Goal: Find specific page/section: Find specific page/section

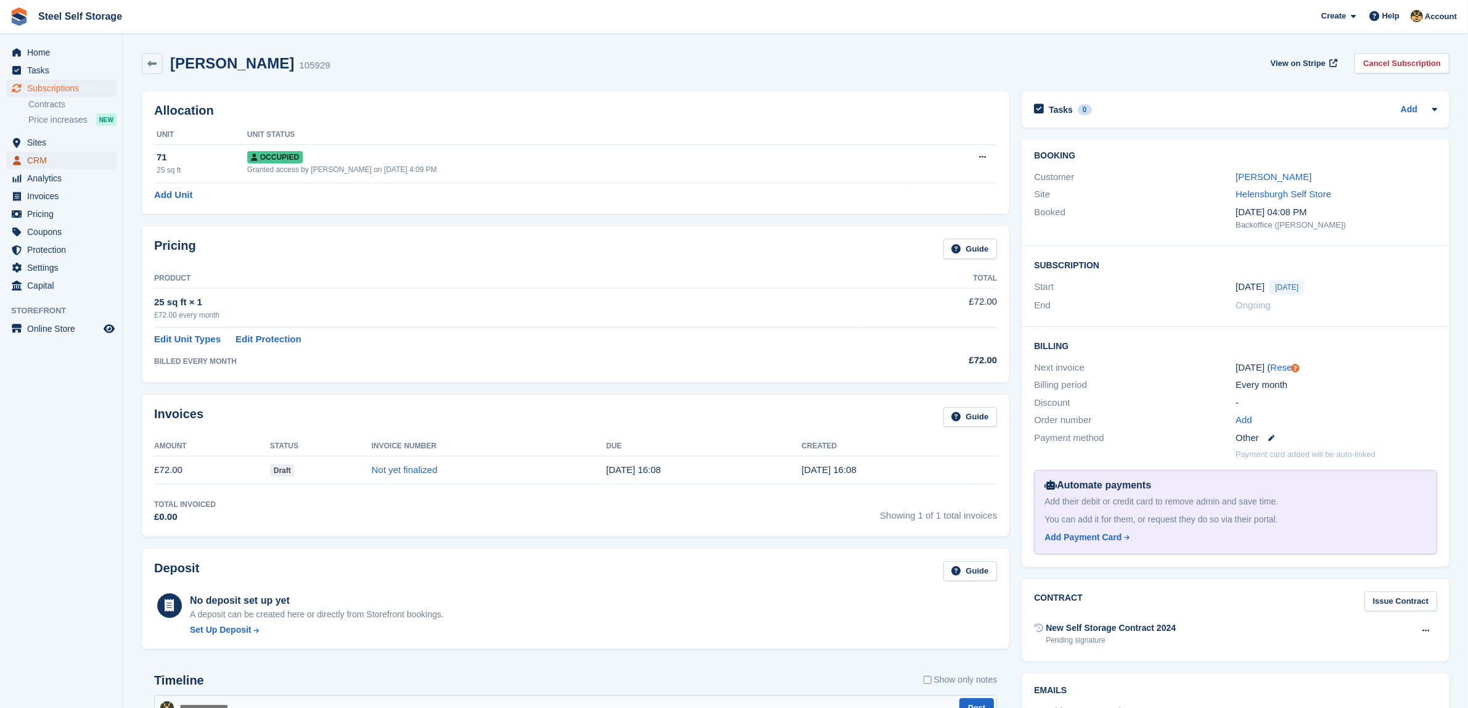
click at [48, 158] on span "CRM" at bounding box center [64, 160] width 74 height 17
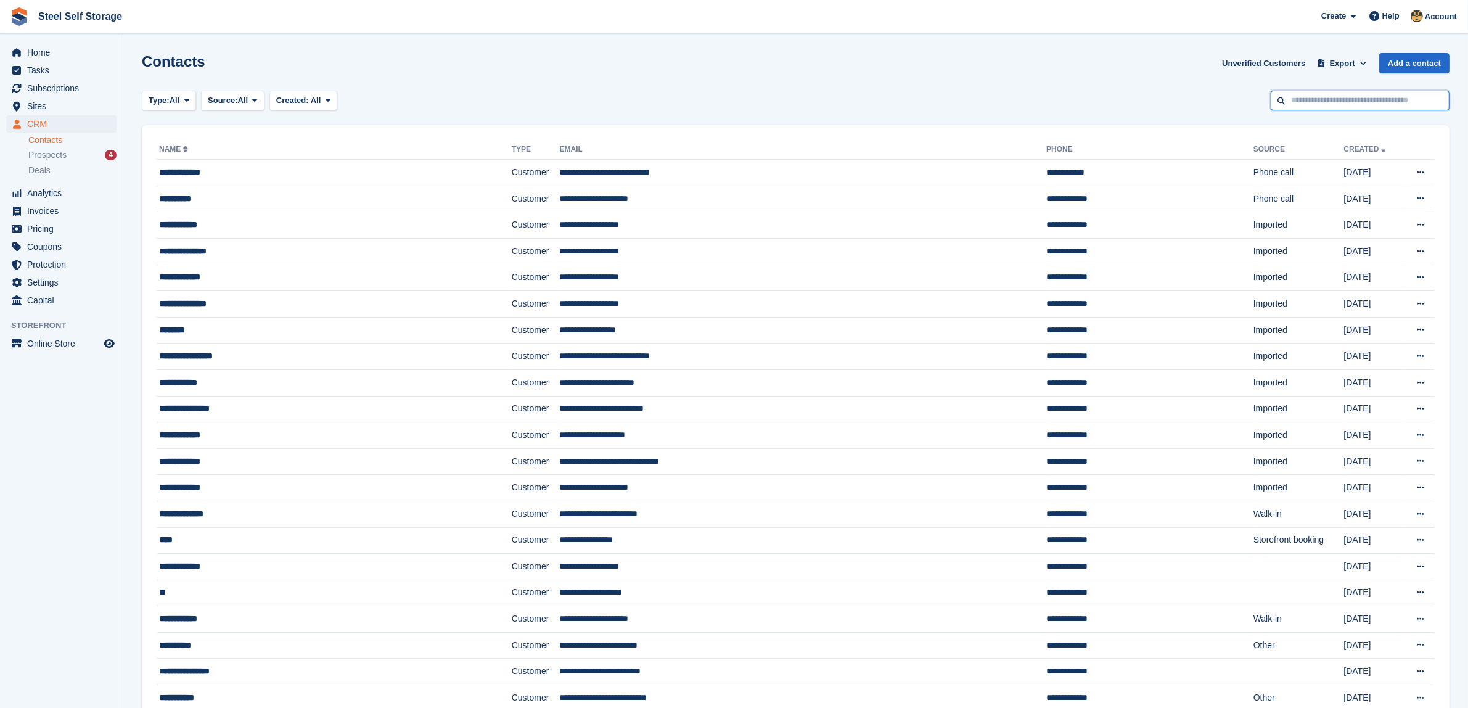
click at [1320, 104] on input "text" at bounding box center [1359, 101] width 179 height 20
type input "******"
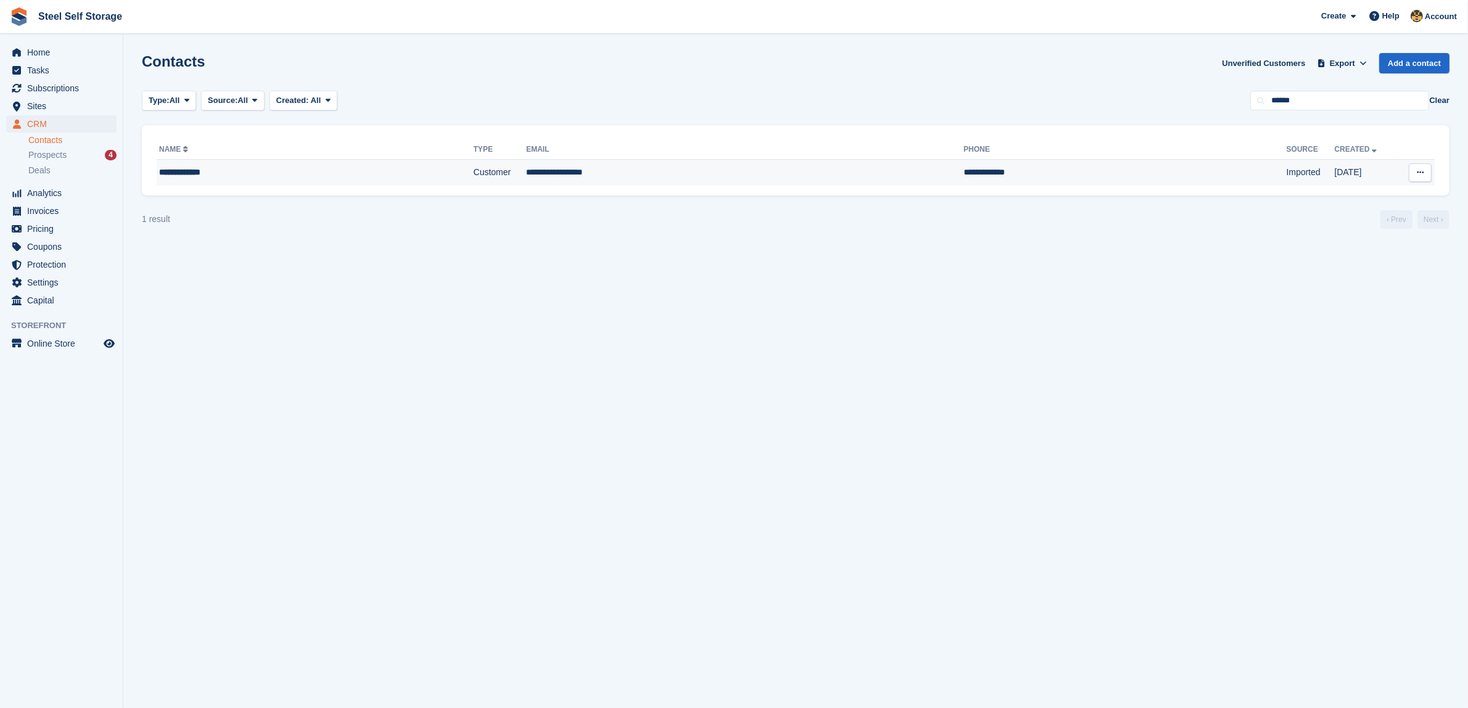
click at [217, 167] on div "**********" at bounding box center [270, 172] width 222 height 13
